Goal: Information Seeking & Learning: Find specific fact

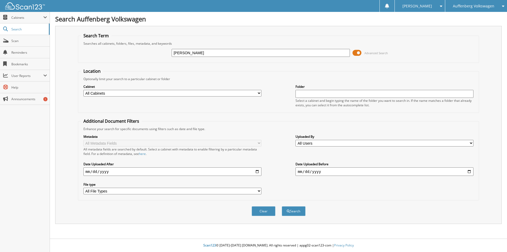
type input "[PERSON_NAME]"
click at [282, 206] on button "Search" at bounding box center [294, 211] width 24 height 10
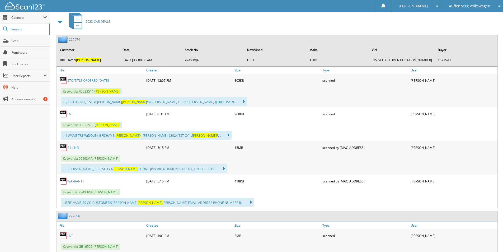
scroll to position [978, 0]
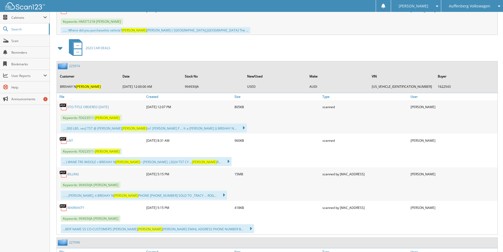
click at [72, 176] on link "BILLING" at bounding box center [73, 174] width 12 height 4
